Goal: Check status: Check status

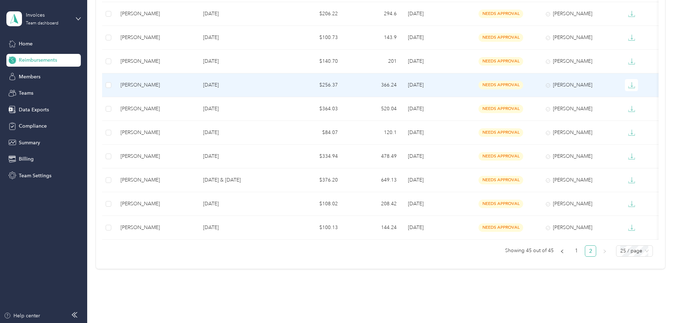
scroll to position [354, 0]
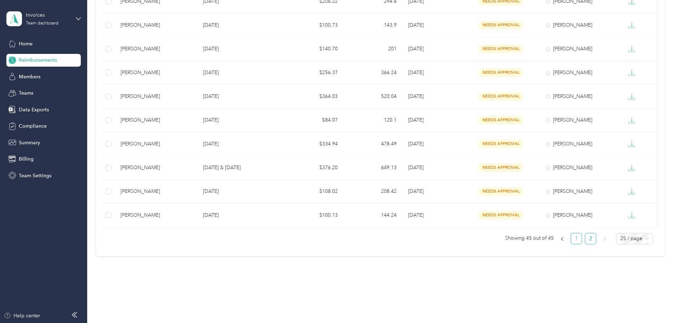
click at [571, 242] on link "1" at bounding box center [576, 238] width 11 height 11
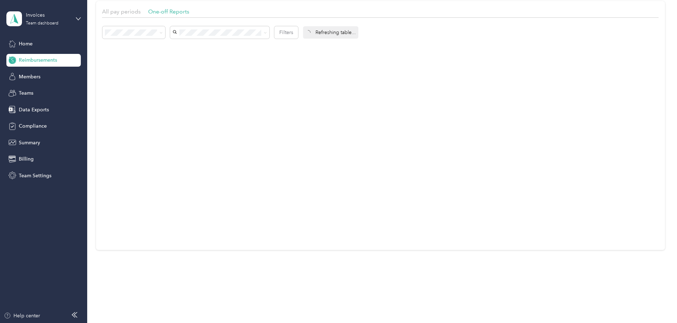
scroll to position [49, 0]
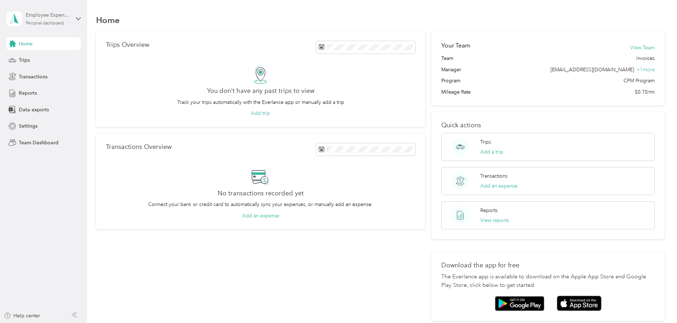
click at [51, 19] on div "Employee Expense Reports Personal dashboard" at bounding box center [48, 18] width 44 height 14
click at [34, 58] on div "Team dashboard" at bounding box center [32, 58] width 38 height 7
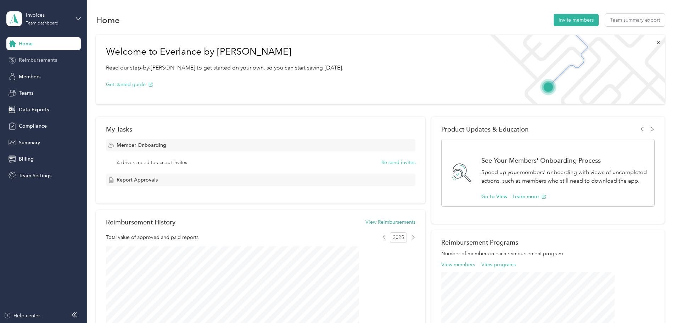
click at [30, 60] on span "Reimbursements" at bounding box center [38, 59] width 38 height 7
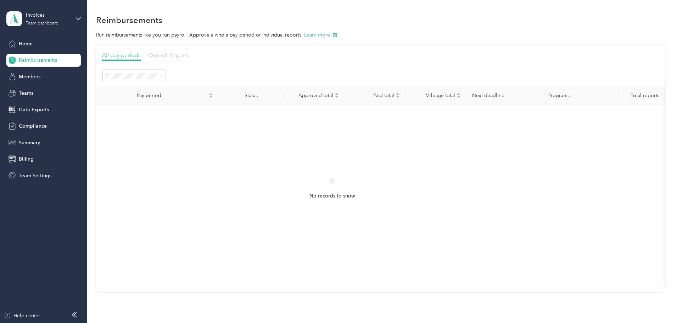
click at [189, 55] on span "One-off Reports" at bounding box center [168, 55] width 41 height 7
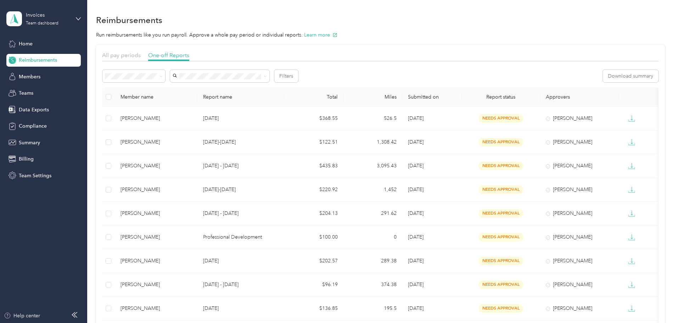
click at [174, 113] on span "Needs payment" at bounding box center [173, 113] width 36 height 6
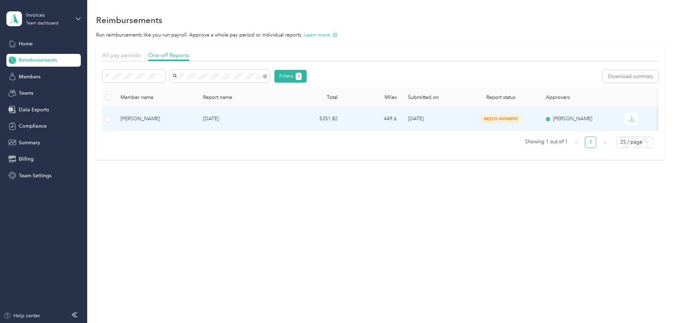
click at [188, 121] on div "[PERSON_NAME]" at bounding box center [155, 119] width 71 height 8
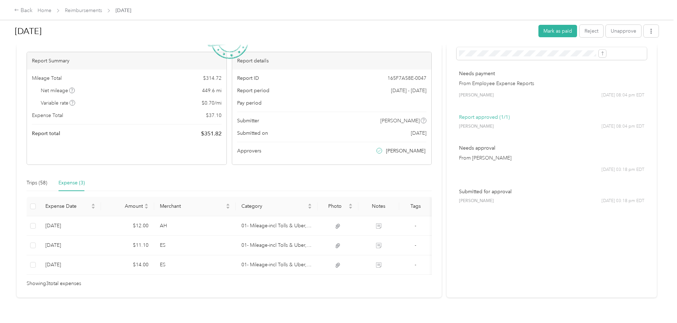
scroll to position [58, 0]
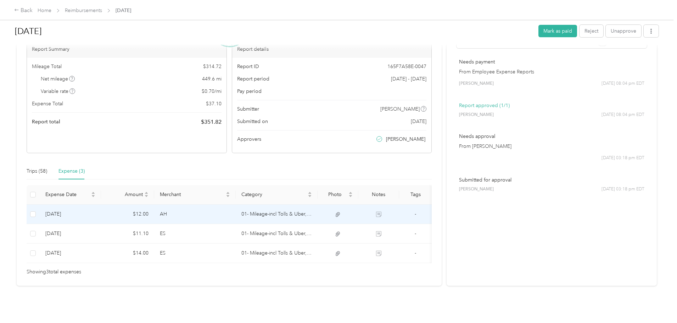
click at [154, 206] on td "$12.00" at bounding box center [127, 213] width 53 height 19
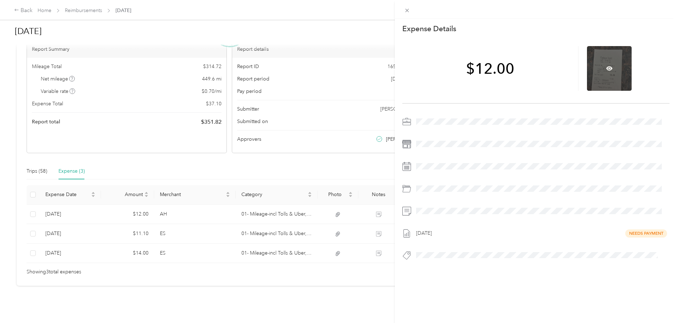
click at [602, 67] on div at bounding box center [609, 68] width 45 height 45
click at [606, 67] on icon at bounding box center [609, 68] width 6 height 4
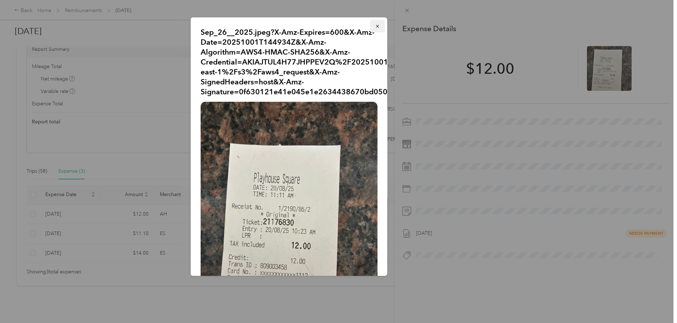
click at [375, 25] on icon "button" at bounding box center [377, 26] width 5 height 5
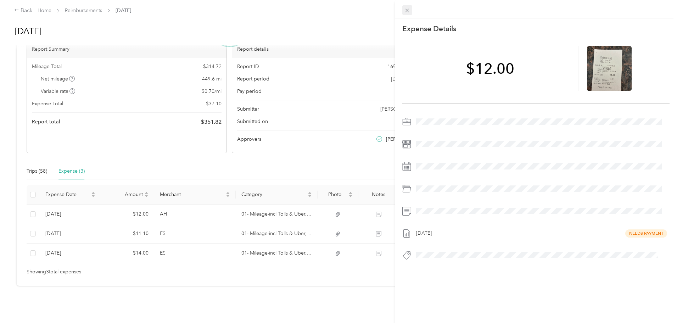
click at [405, 7] on icon at bounding box center [407, 10] width 6 height 6
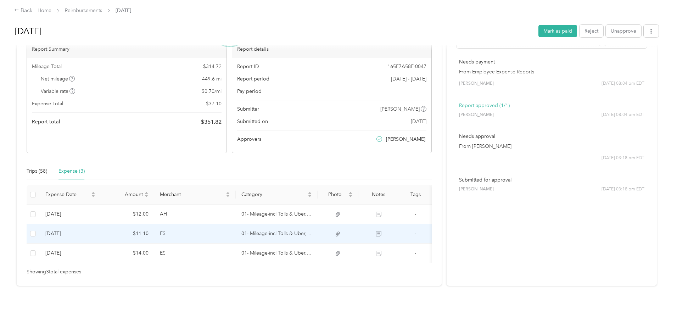
click at [154, 224] on td "$11.10" at bounding box center [127, 233] width 53 height 19
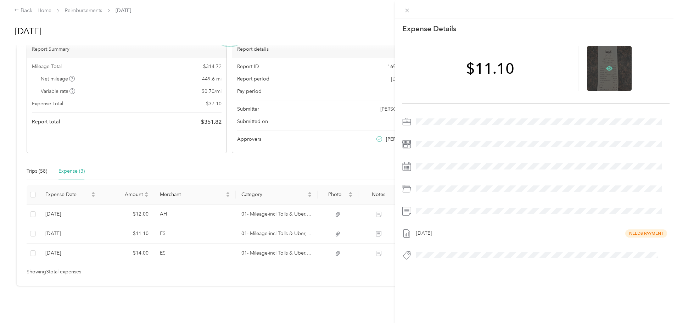
click at [606, 67] on icon at bounding box center [609, 68] width 6 height 4
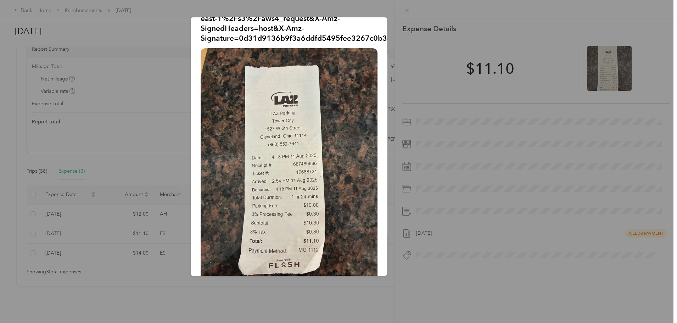
scroll to position [70, 0]
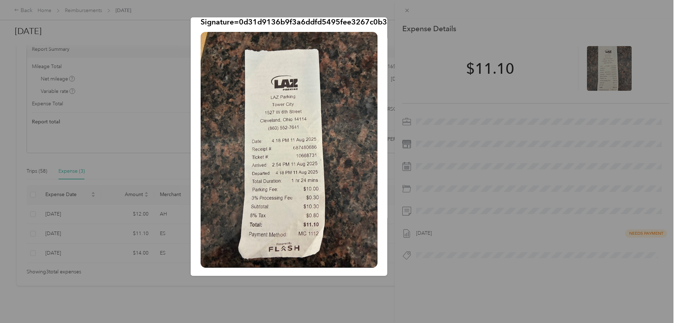
click at [408, 11] on div at bounding box center [338, 161] width 677 height 323
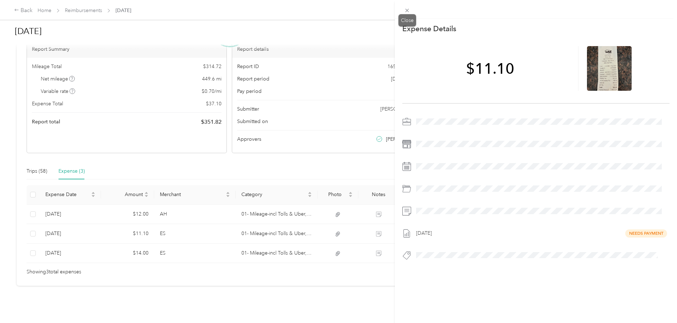
click at [406, 11] on icon at bounding box center [407, 10] width 6 height 6
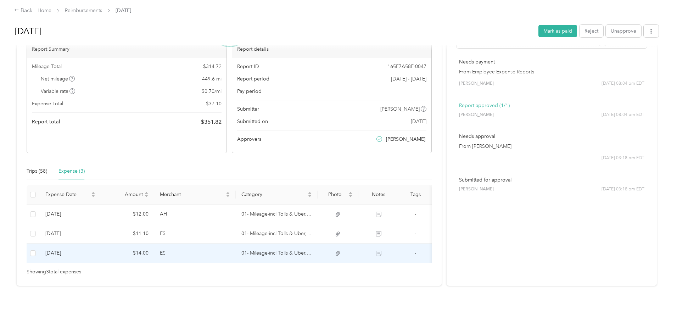
click at [154, 243] on td "$14.00" at bounding box center [127, 252] width 53 height 19
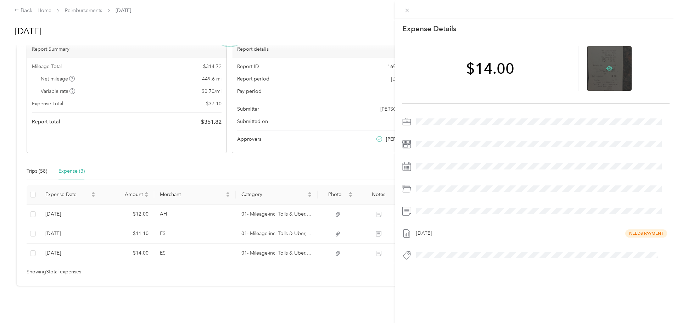
click at [606, 67] on icon at bounding box center [609, 68] width 6 height 4
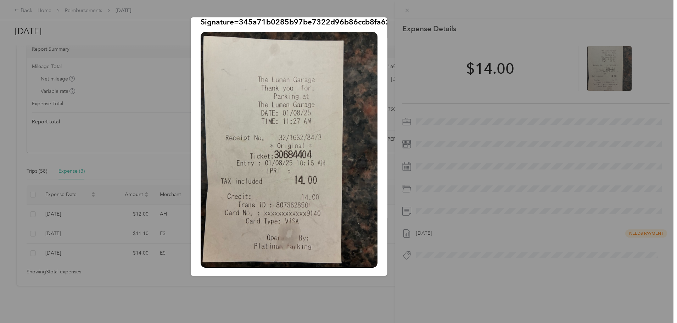
scroll to position [0, 0]
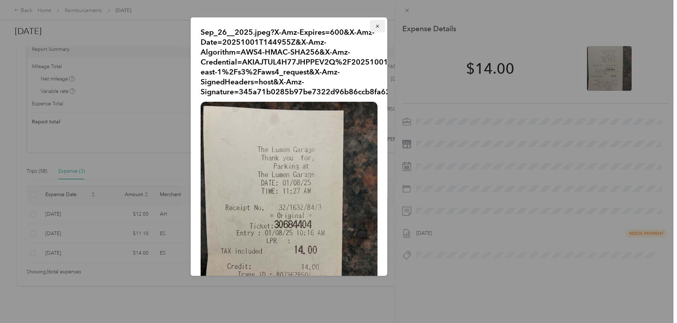
click at [375, 26] on icon "button" at bounding box center [377, 26] width 5 height 5
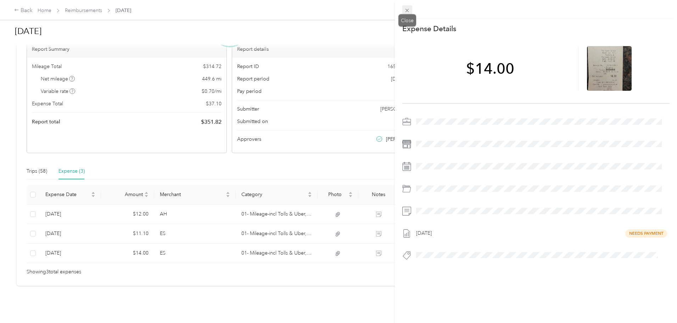
click at [411, 9] on span at bounding box center [407, 10] width 10 height 10
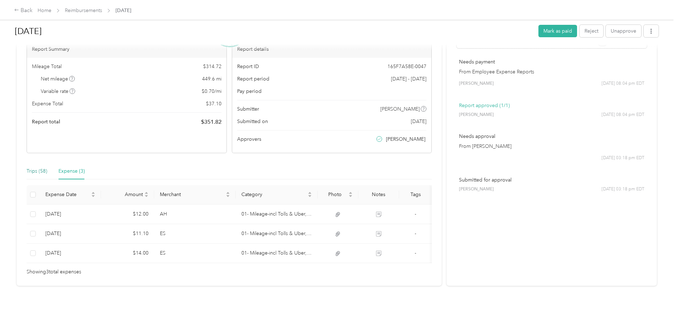
click at [47, 167] on div "Trips (58)" at bounding box center [37, 171] width 21 height 8
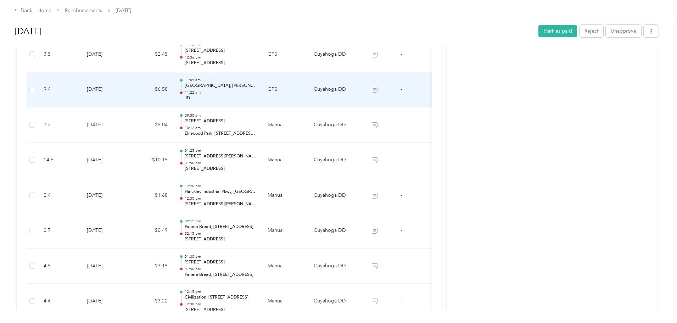
scroll to position [1907, 0]
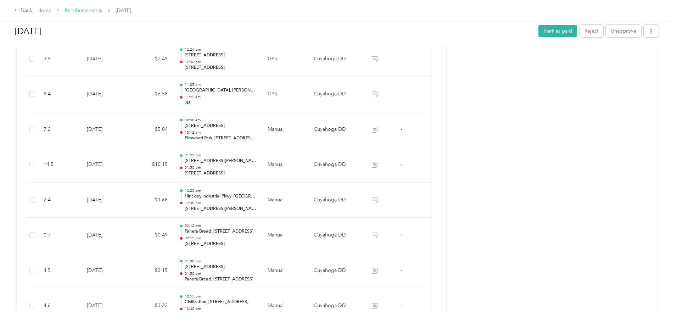
click at [102, 8] on link "Reimbursements" at bounding box center [83, 10] width 37 height 6
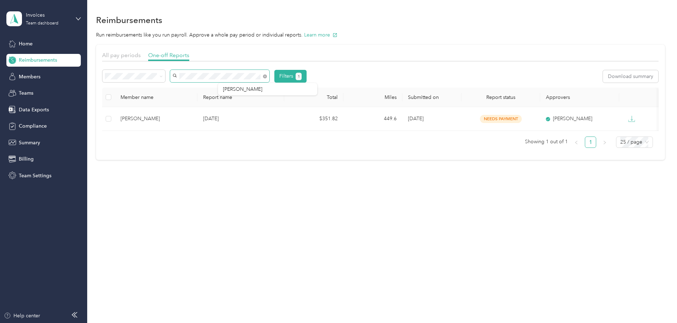
click at [193, 86] on div "Filters 1 Download summary" at bounding box center [380, 79] width 556 height 18
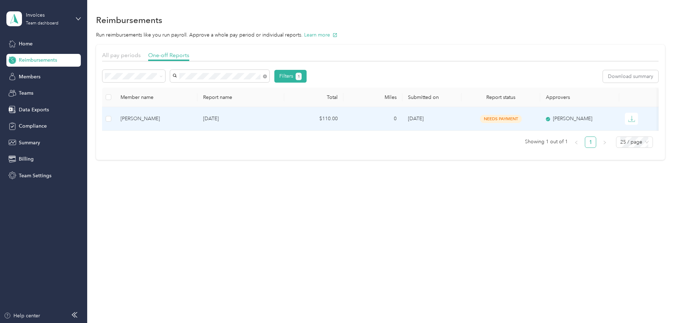
click at [176, 113] on td "[PERSON_NAME]" at bounding box center [156, 119] width 83 height 24
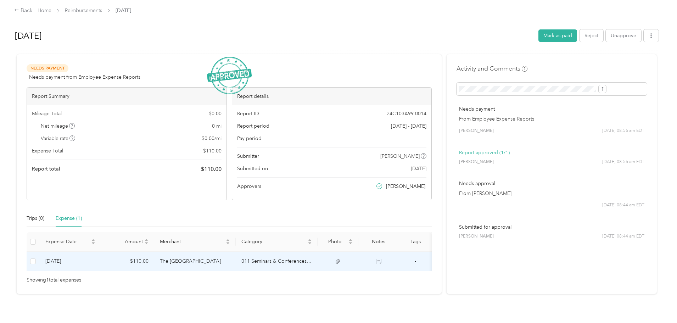
click at [231, 261] on td "The [GEOGRAPHIC_DATA]" at bounding box center [195, 261] width 82 height 19
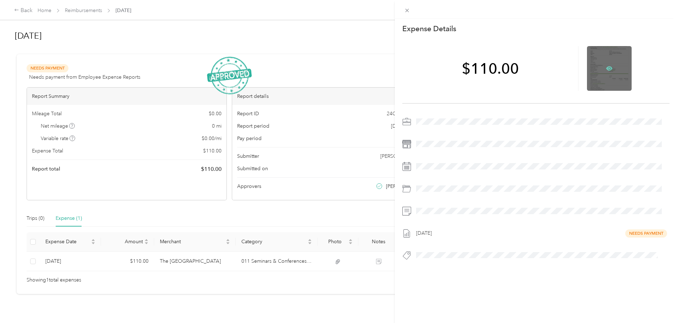
click at [606, 66] on icon at bounding box center [609, 68] width 6 height 6
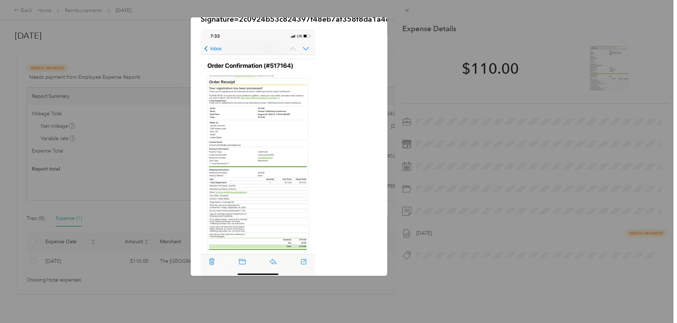
scroll to position [89, 0]
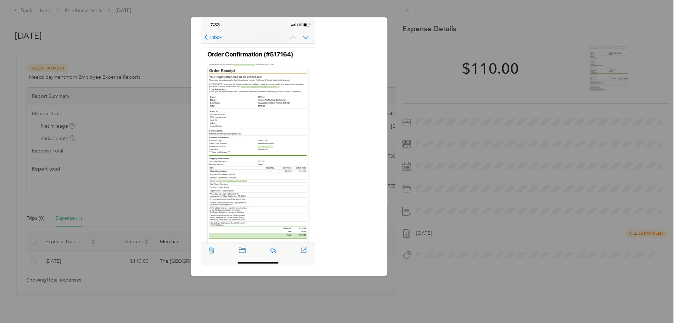
click at [266, 168] on img at bounding box center [258, 142] width 115 height 248
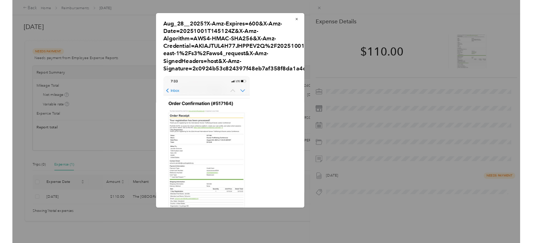
scroll to position [0, 0]
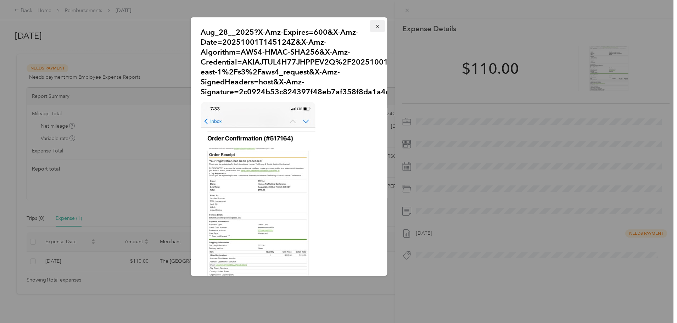
click at [376, 26] on icon "button" at bounding box center [377, 26] width 3 height 3
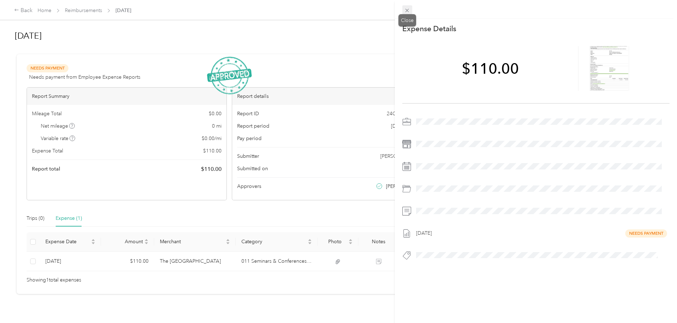
click at [404, 10] on icon at bounding box center [407, 10] width 6 height 6
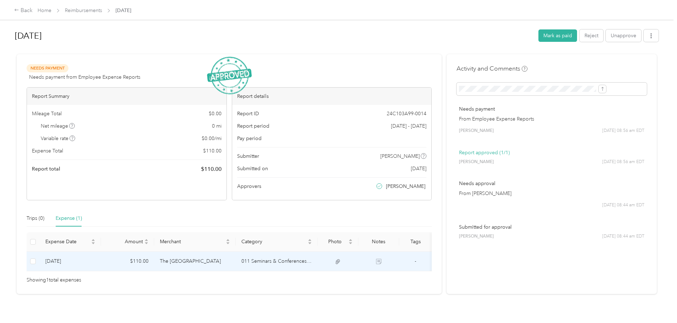
click at [213, 260] on td "The [GEOGRAPHIC_DATA]" at bounding box center [195, 261] width 82 height 19
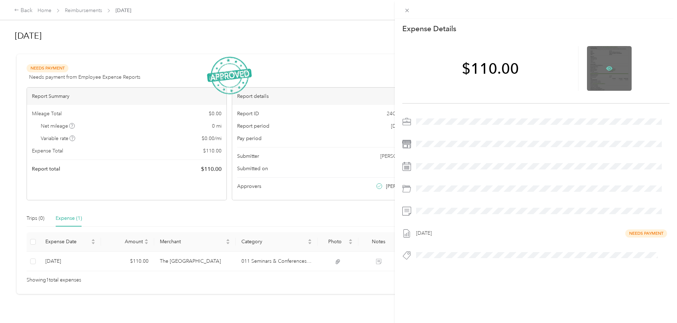
click at [607, 66] on icon at bounding box center [609, 68] width 6 height 6
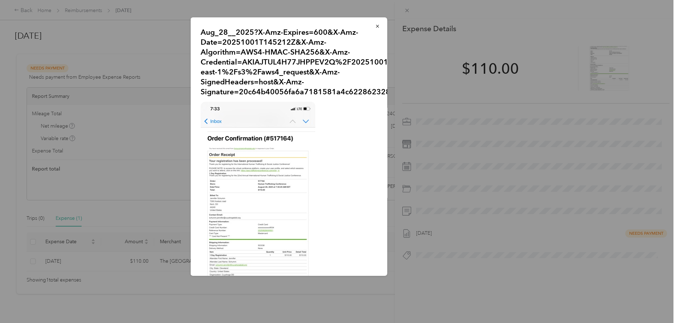
click at [253, 113] on img at bounding box center [258, 226] width 115 height 248
drag, startPoint x: 269, startPoint y: 191, endPoint x: 374, endPoint y: 27, distance: 194.5
click at [375, 27] on icon "button" at bounding box center [377, 26] width 5 height 5
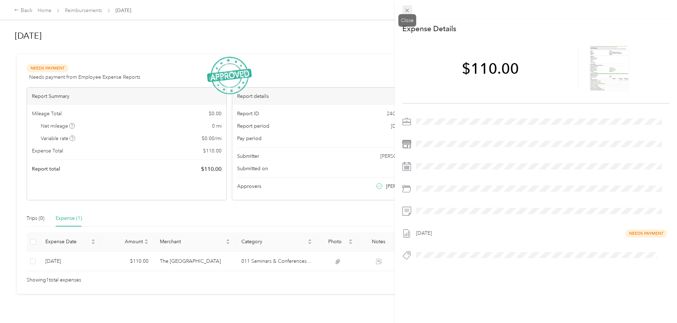
click at [406, 9] on icon at bounding box center [407, 11] width 4 height 4
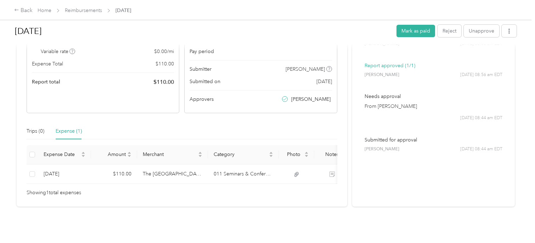
scroll to position [98, 0]
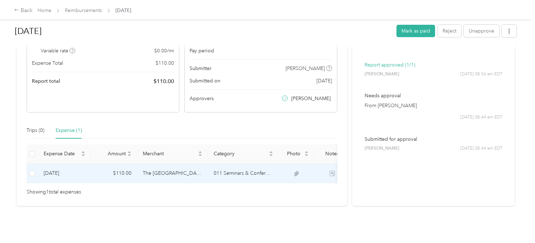
click at [147, 164] on td "The [GEOGRAPHIC_DATA]" at bounding box center [172, 173] width 71 height 19
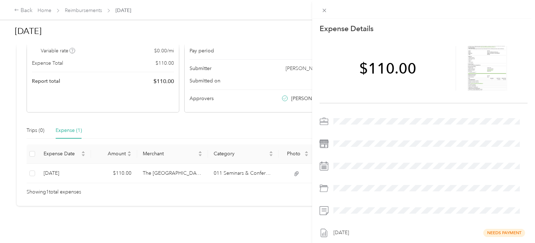
drag, startPoint x: 484, startPoint y: 67, endPoint x: 273, endPoint y: 102, distance: 213.8
click at [273, 102] on div "This expense cannot be edited because it is either under review, approved, or p…" at bounding box center [267, 121] width 535 height 243
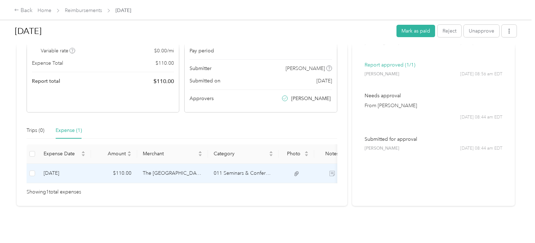
click at [157, 164] on td "The [GEOGRAPHIC_DATA]" at bounding box center [172, 173] width 71 height 19
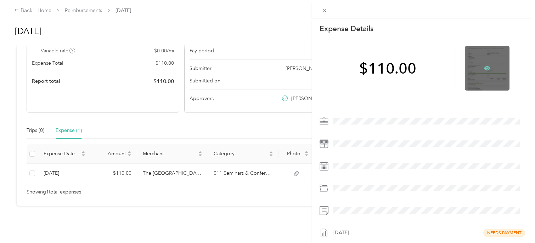
click at [484, 66] on icon at bounding box center [487, 68] width 6 height 6
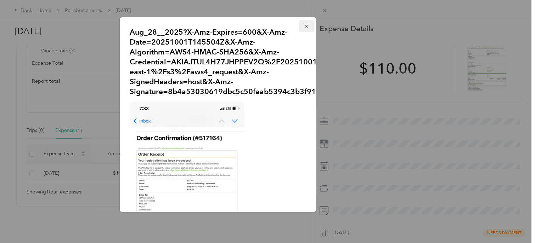
click at [304, 24] on icon "button" at bounding box center [306, 26] width 5 height 5
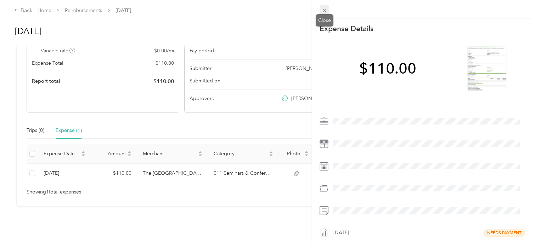
click at [328, 7] on span at bounding box center [325, 10] width 10 height 10
